Goal: Navigation & Orientation: Find specific page/section

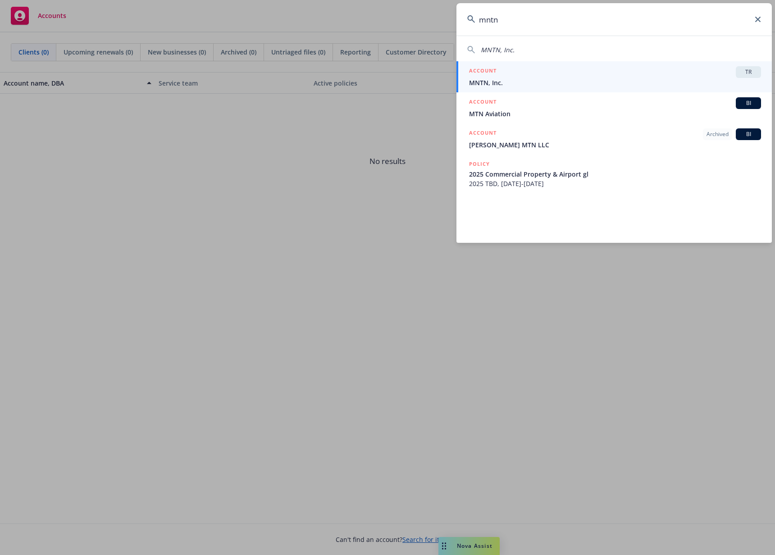
type input "mntn"
click at [650, 78] on span "MNTN, Inc." at bounding box center [615, 82] width 292 height 9
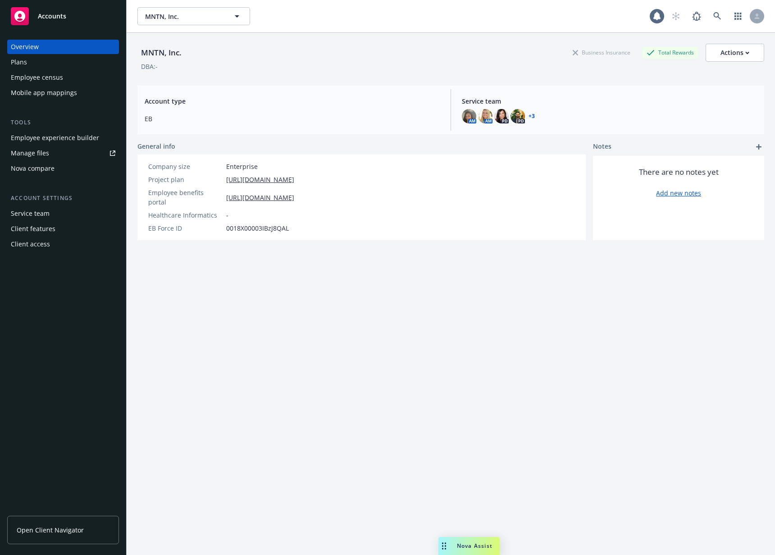
click at [63, 132] on div "Employee experience builder" at bounding box center [55, 138] width 88 height 14
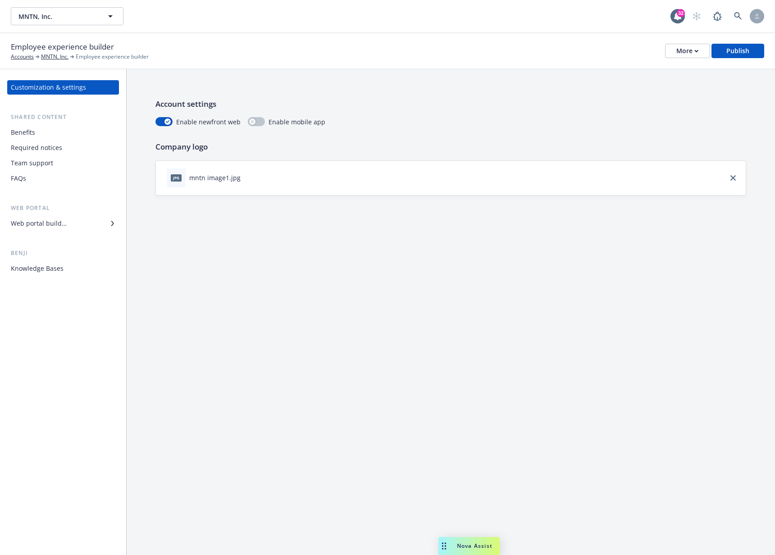
click at [63, 226] on div "Web portal builder" at bounding box center [39, 223] width 56 height 14
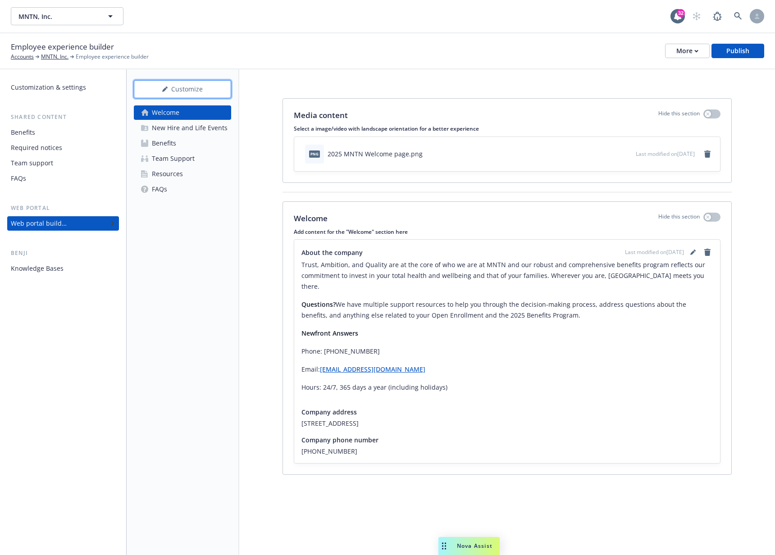
click at [203, 94] on div "Customize" at bounding box center [183, 89] width 68 height 17
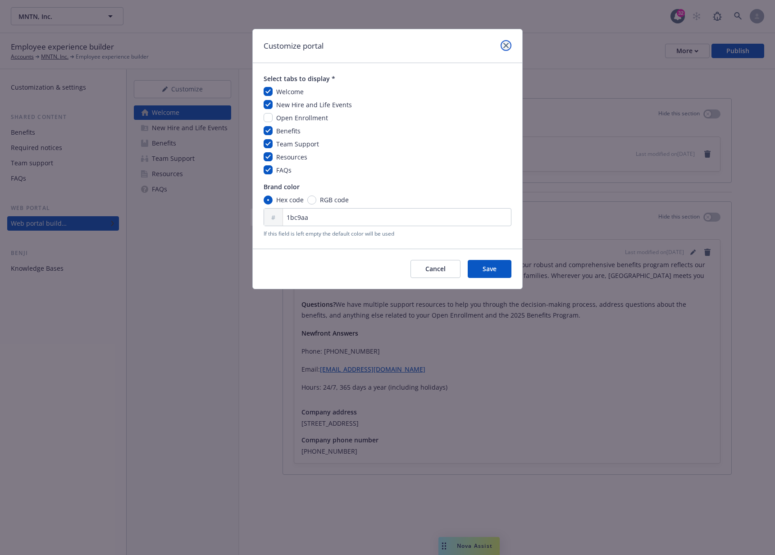
click at [508, 45] on icon "close" at bounding box center [505, 45] width 5 height 5
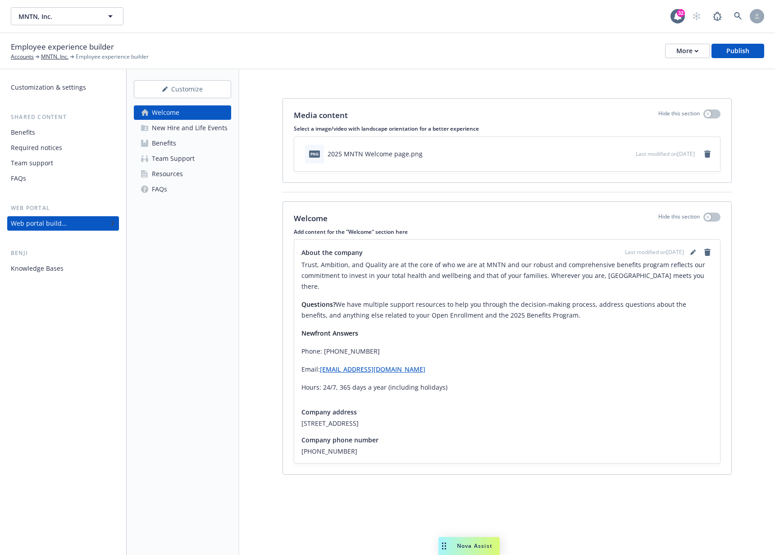
click at [182, 131] on div "New Hire and Life Events" at bounding box center [190, 128] width 76 height 14
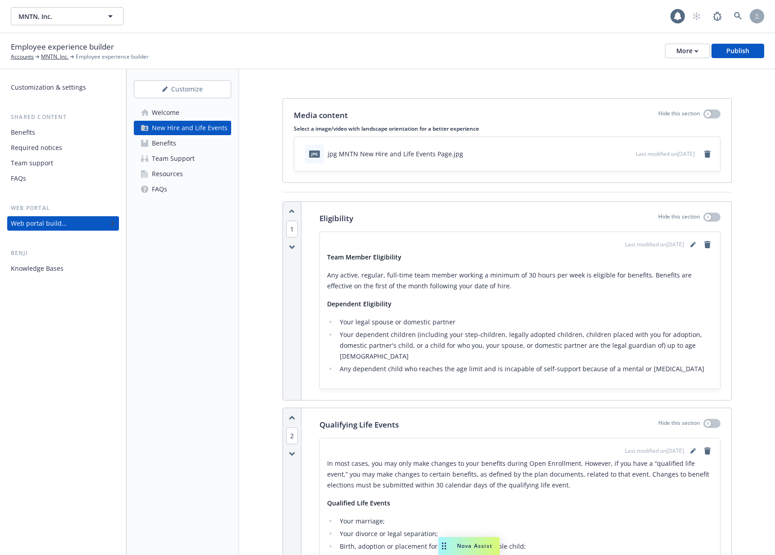
click at [180, 144] on link "Benefits" at bounding box center [182, 143] width 97 height 14
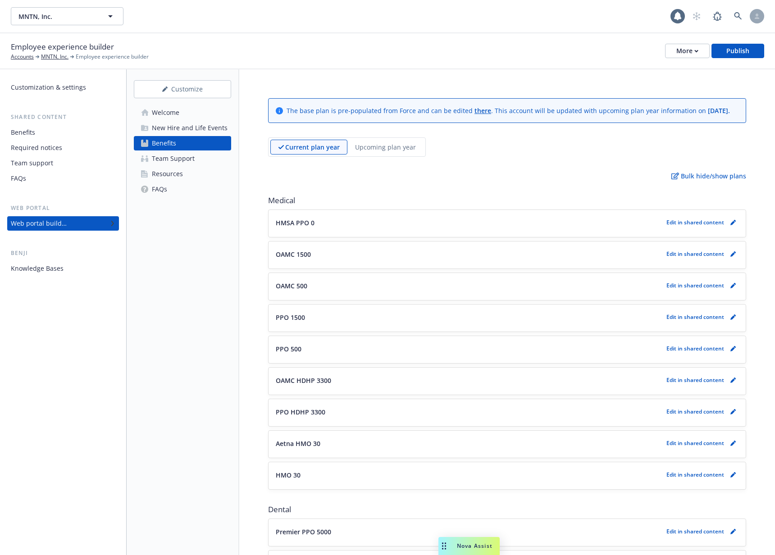
click at [178, 156] on div "Team Support" at bounding box center [173, 158] width 43 height 14
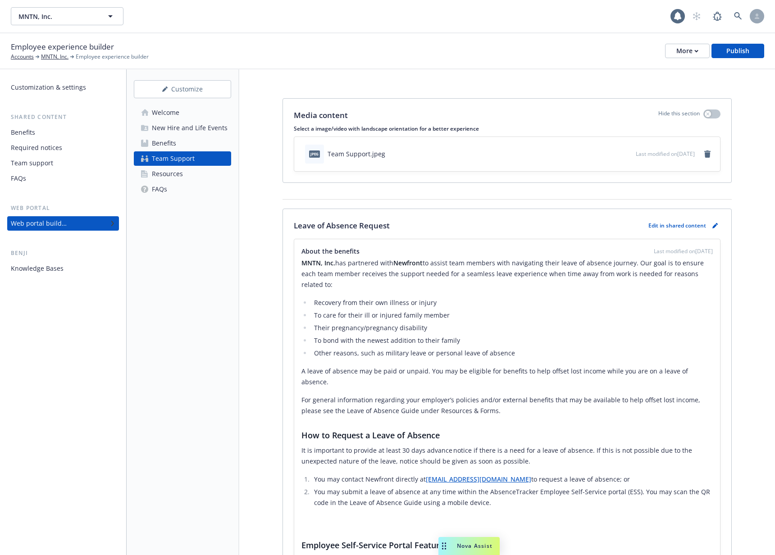
click at [188, 141] on link "Benefits" at bounding box center [182, 143] width 97 height 14
